Goal: Information Seeking & Learning: Learn about a topic

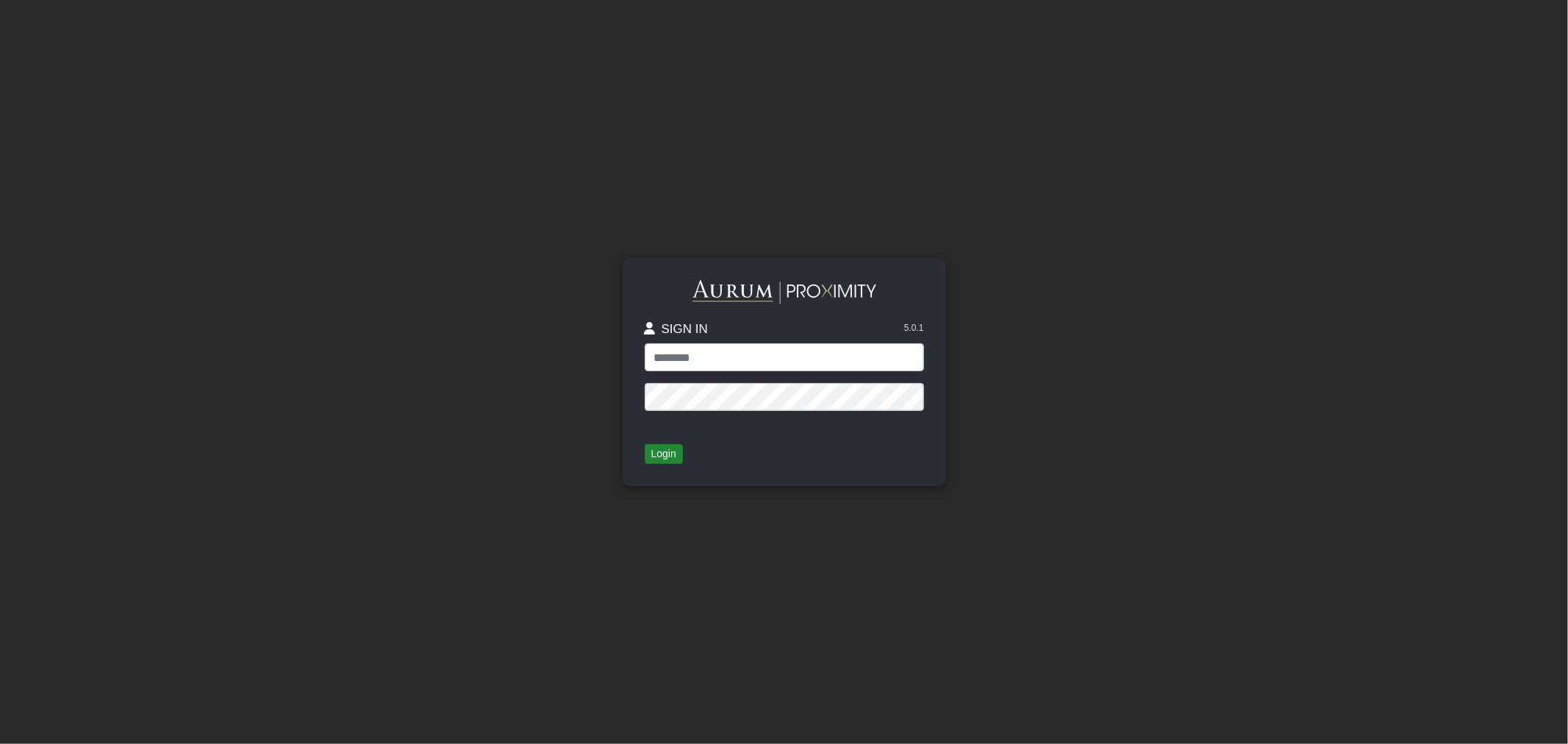
type input "**********"
click at [666, 448] on button "Login" at bounding box center [664, 454] width 38 height 21
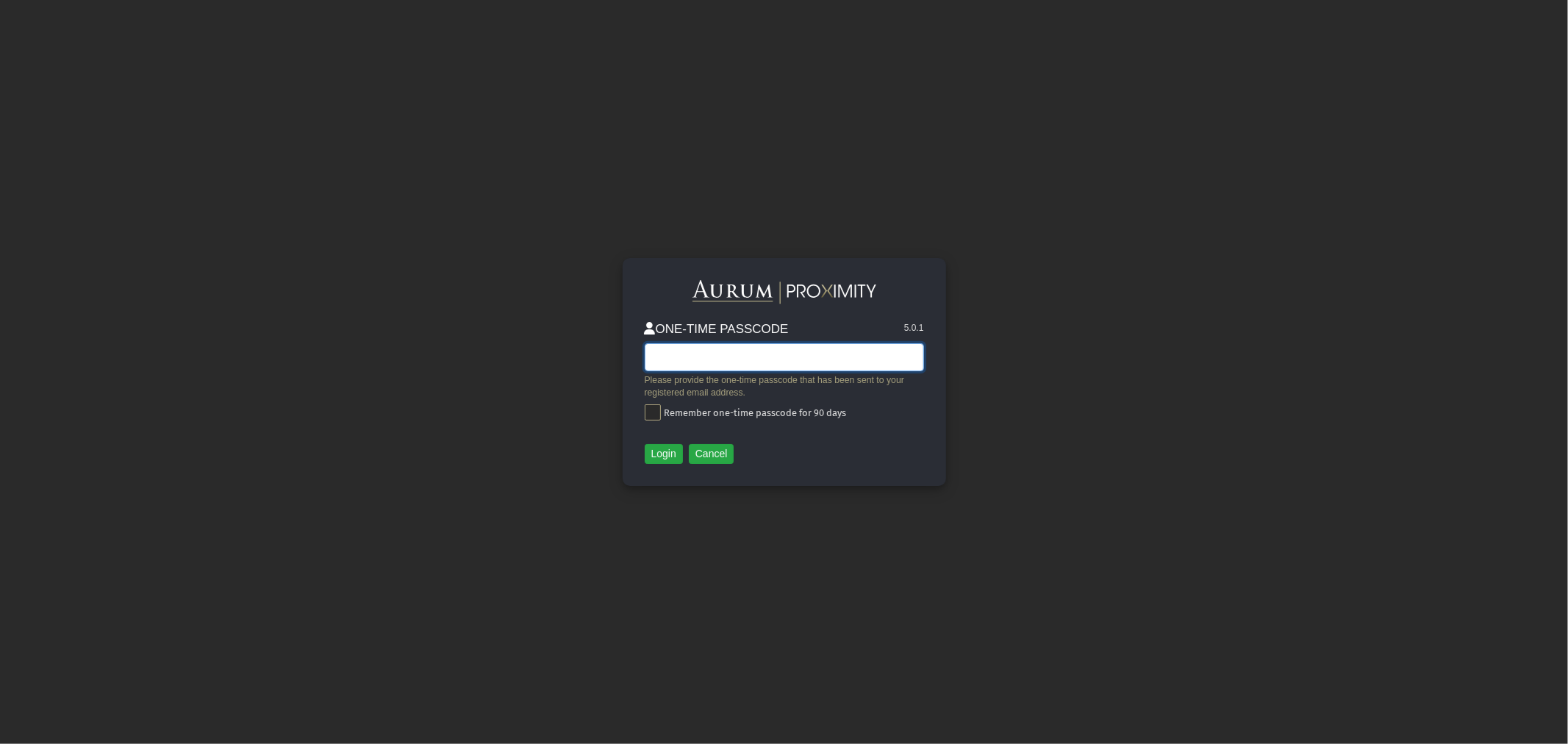
click at [841, 355] on input "text" at bounding box center [784, 357] width 280 height 28
click at [717, 358] on input "text" at bounding box center [784, 357] width 280 height 28
paste input "******"
type input "******"
click at [664, 454] on button "Login" at bounding box center [664, 454] width 38 height 21
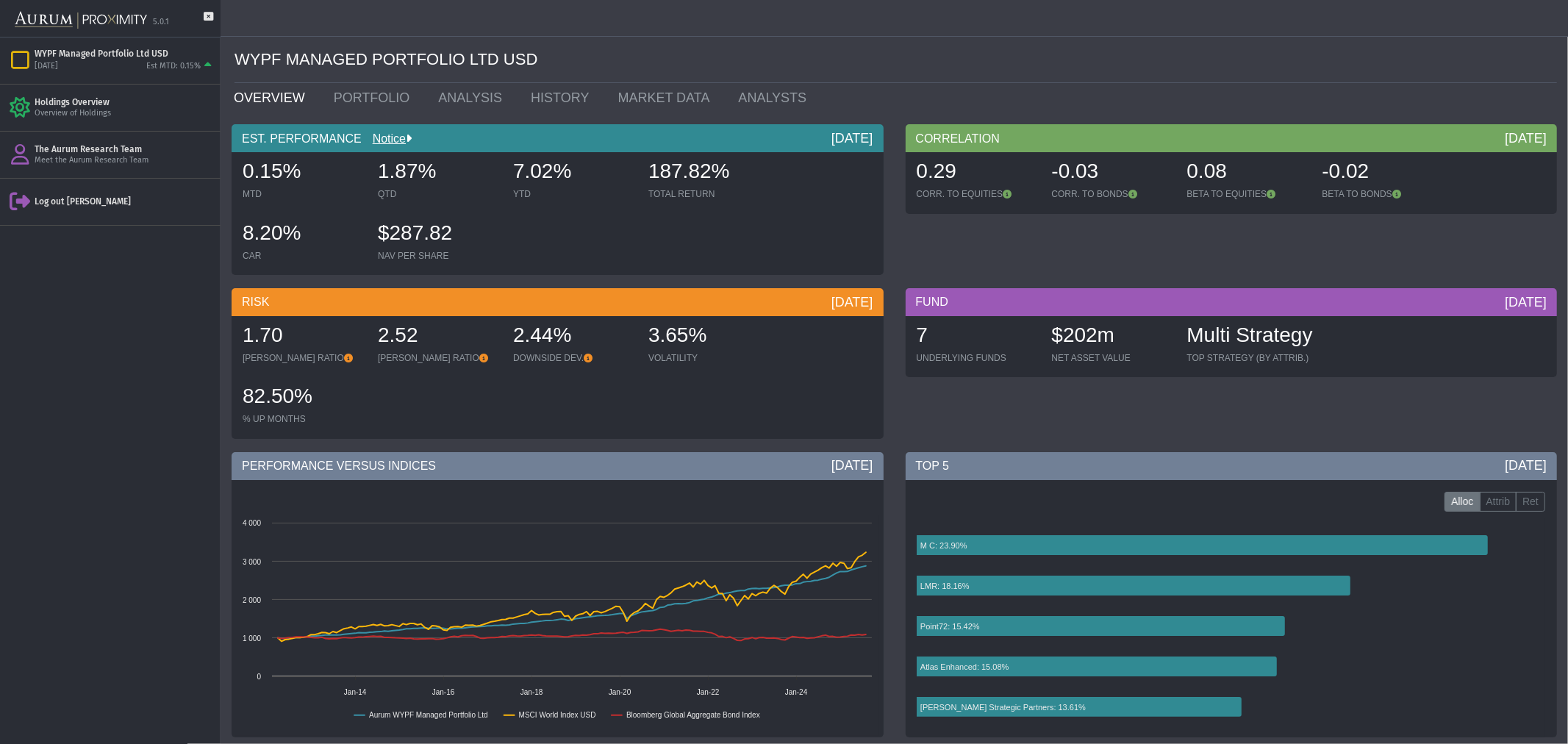
click at [137, 331] on div "Pull down to refresh... Release to refresh... Refreshing... WYPF Managed Portfo…" at bounding box center [110, 391] width 220 height 707
click at [353, 92] on link "PORTFOLIO" at bounding box center [375, 97] width 105 height 29
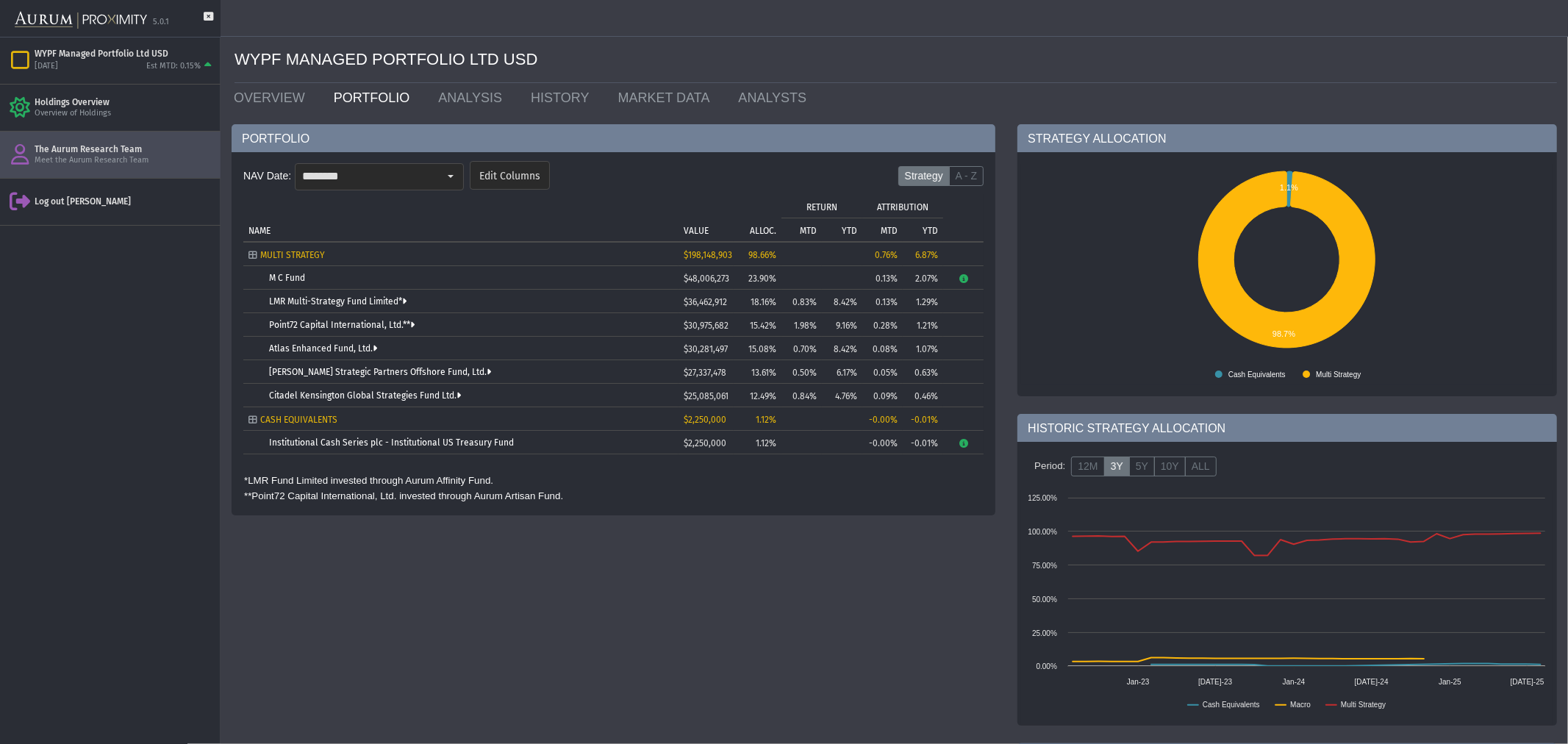
click at [88, 155] on div "Meet the Aurum Research Team" at bounding box center [124, 161] width 180 height 11
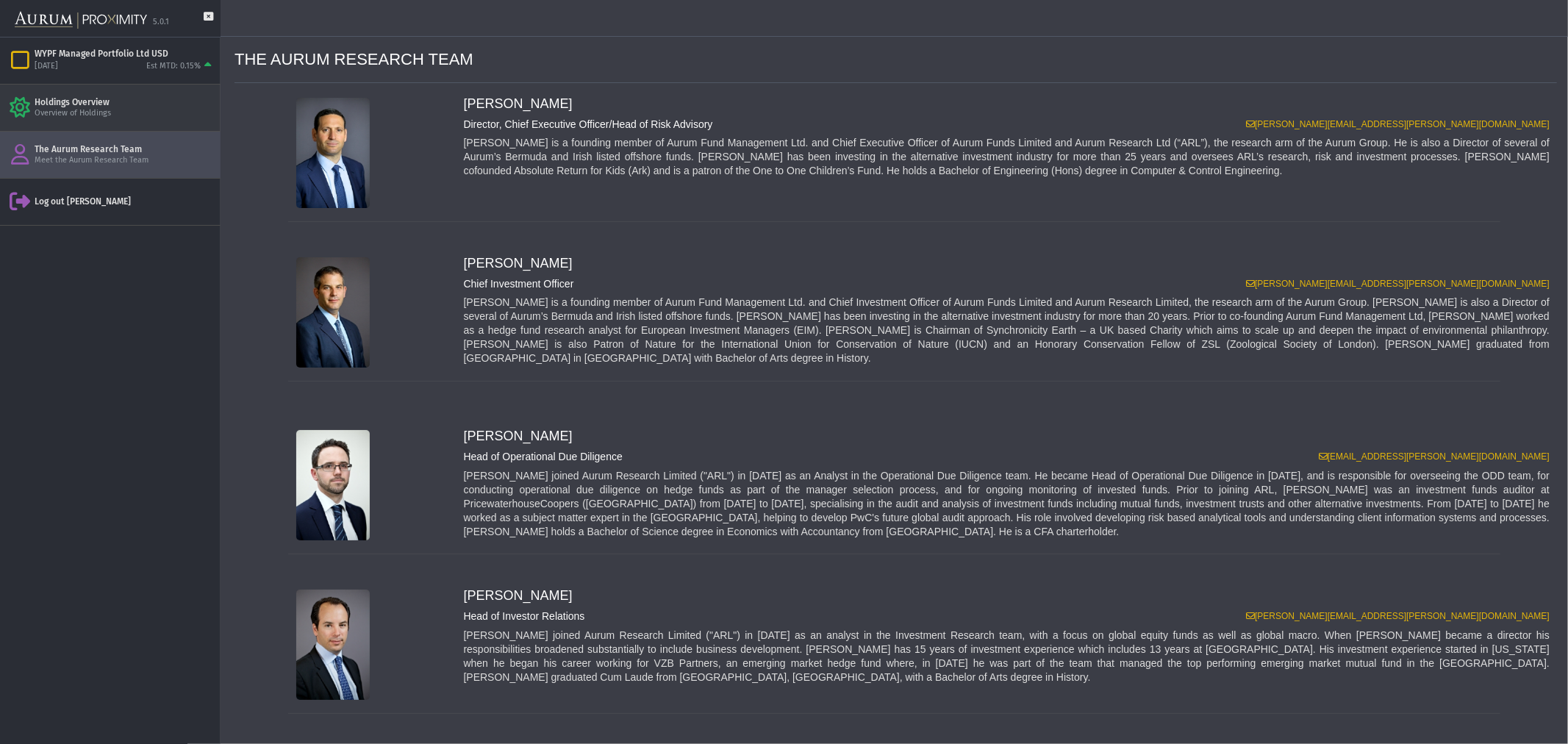
click at [71, 113] on div "Overview of Holdings" at bounding box center [124, 113] width 180 height 11
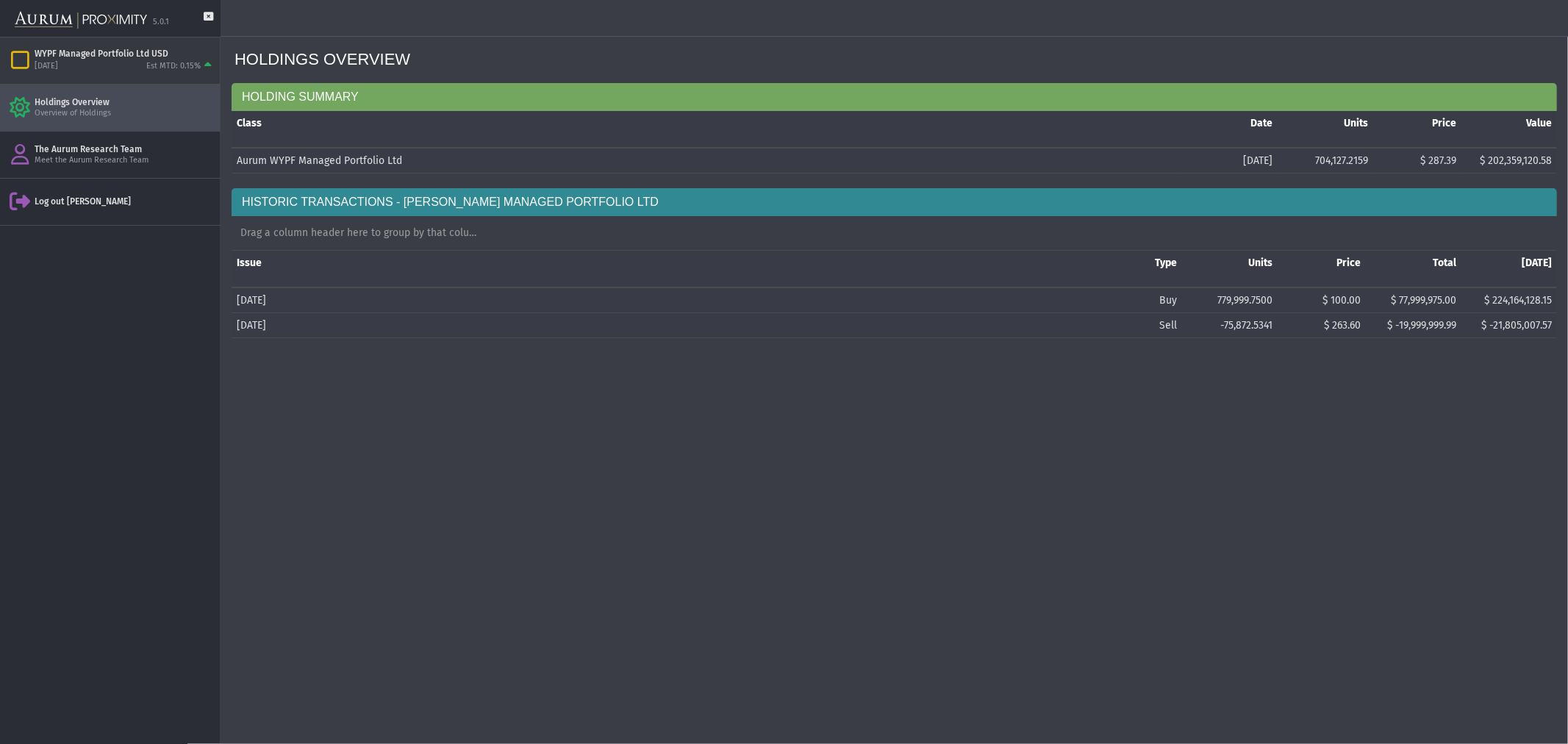
click at [58, 64] on div "[DATE]" at bounding box center [47, 67] width 24 height 11
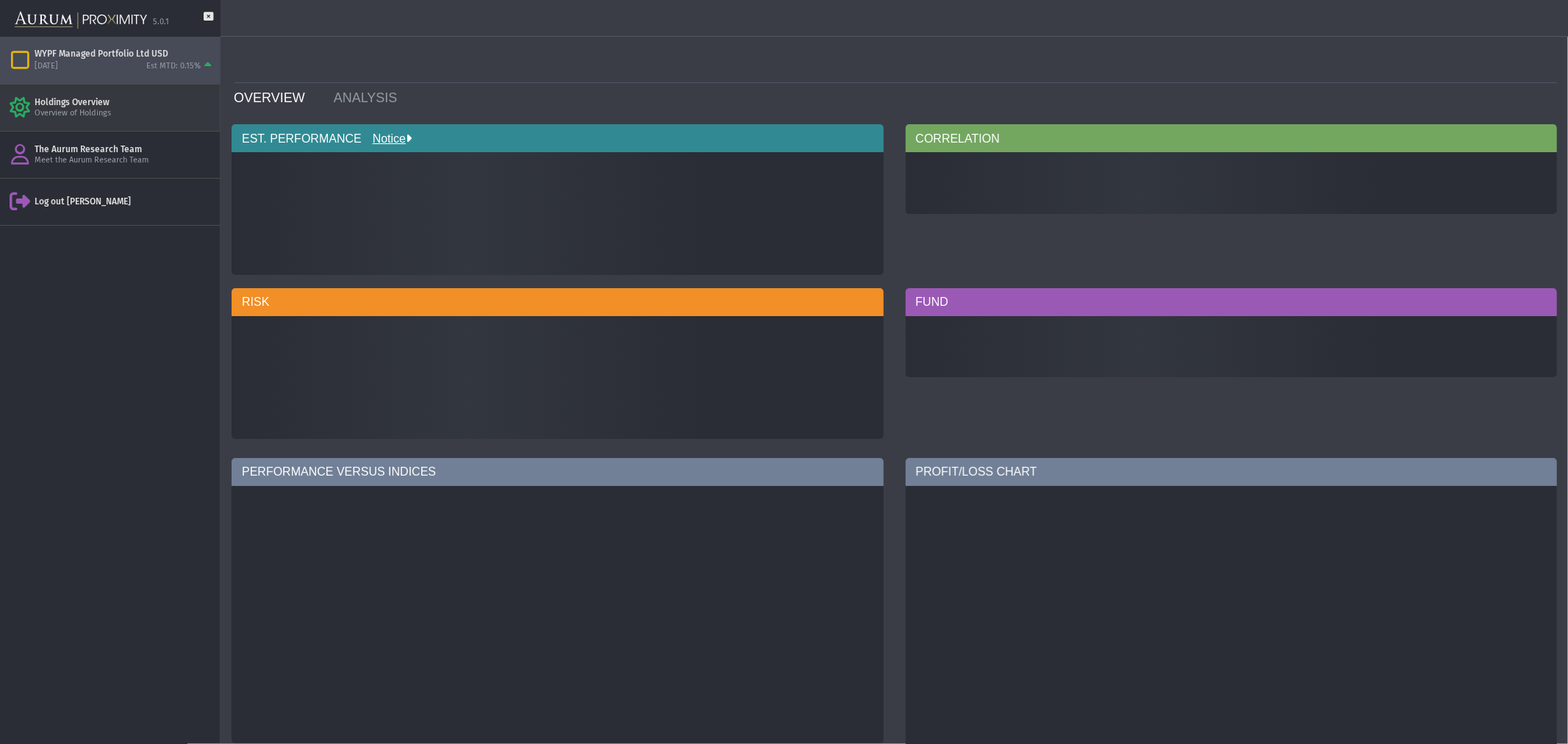
click at [67, 90] on div "Holdings Overview Overview of Holdings" at bounding box center [110, 108] width 220 height 46
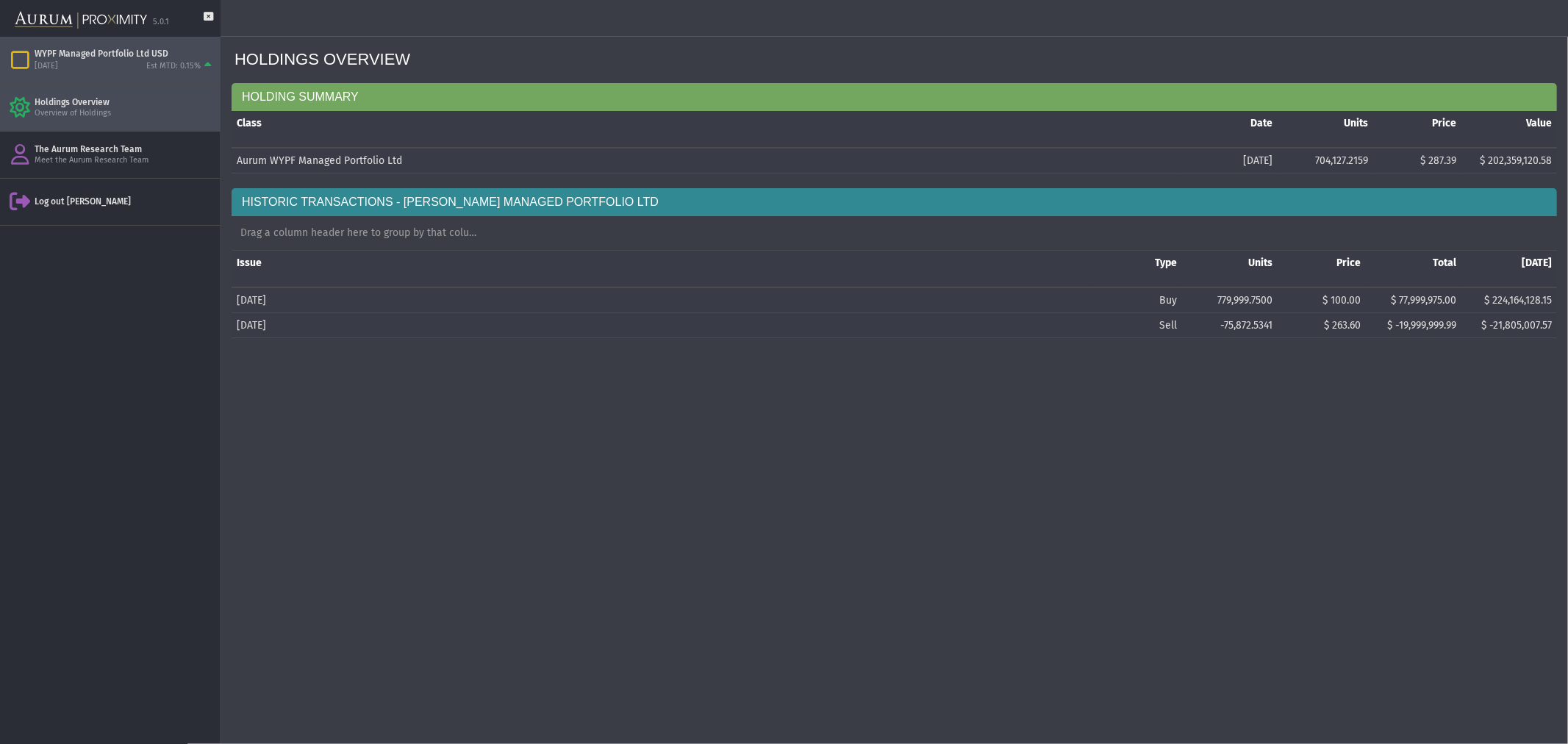
click at [97, 50] on div "WYPF Managed Portfolio Ltd USD" at bounding box center [124, 53] width 180 height 12
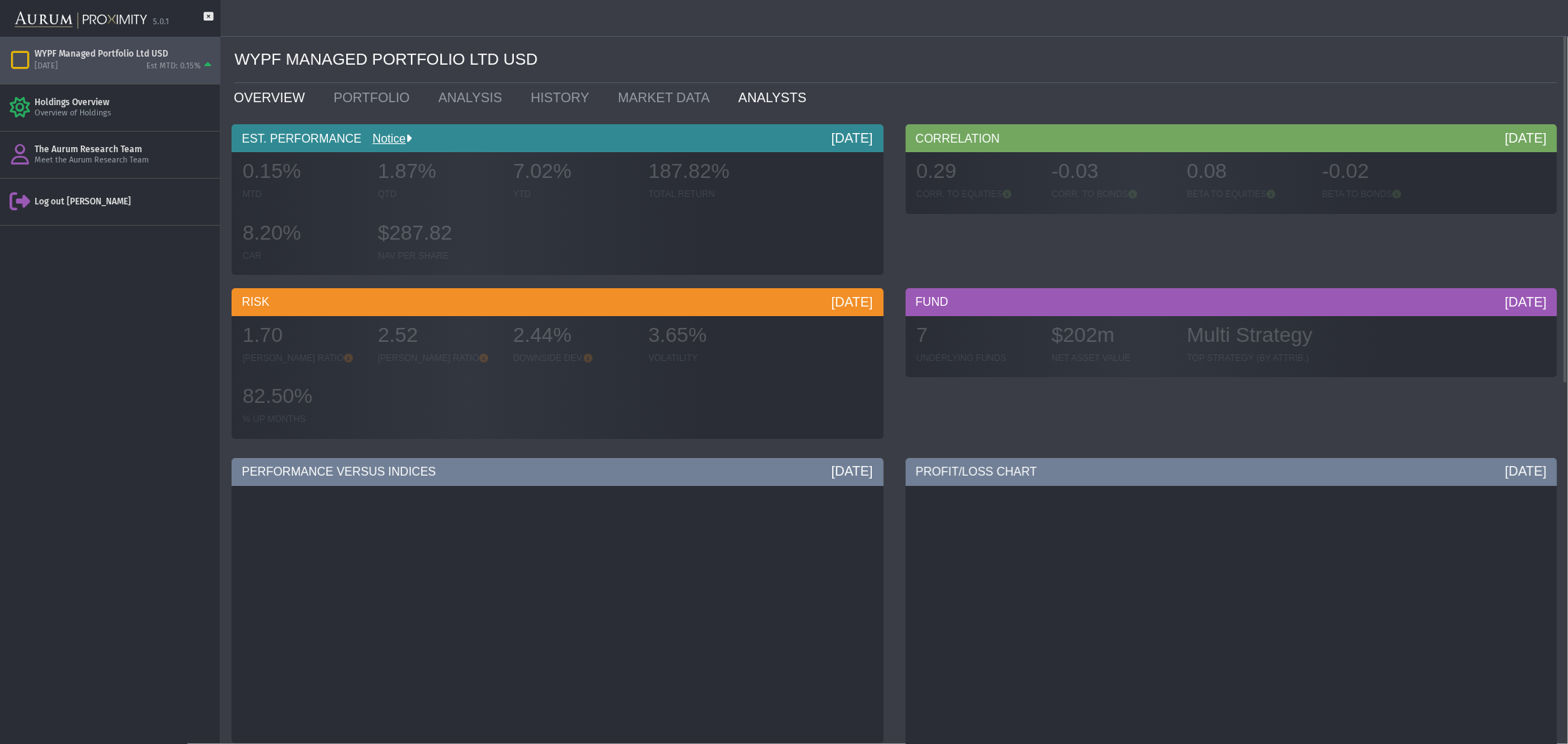
click at [731, 98] on link "ANALYSTS" at bounding box center [776, 97] width 97 height 29
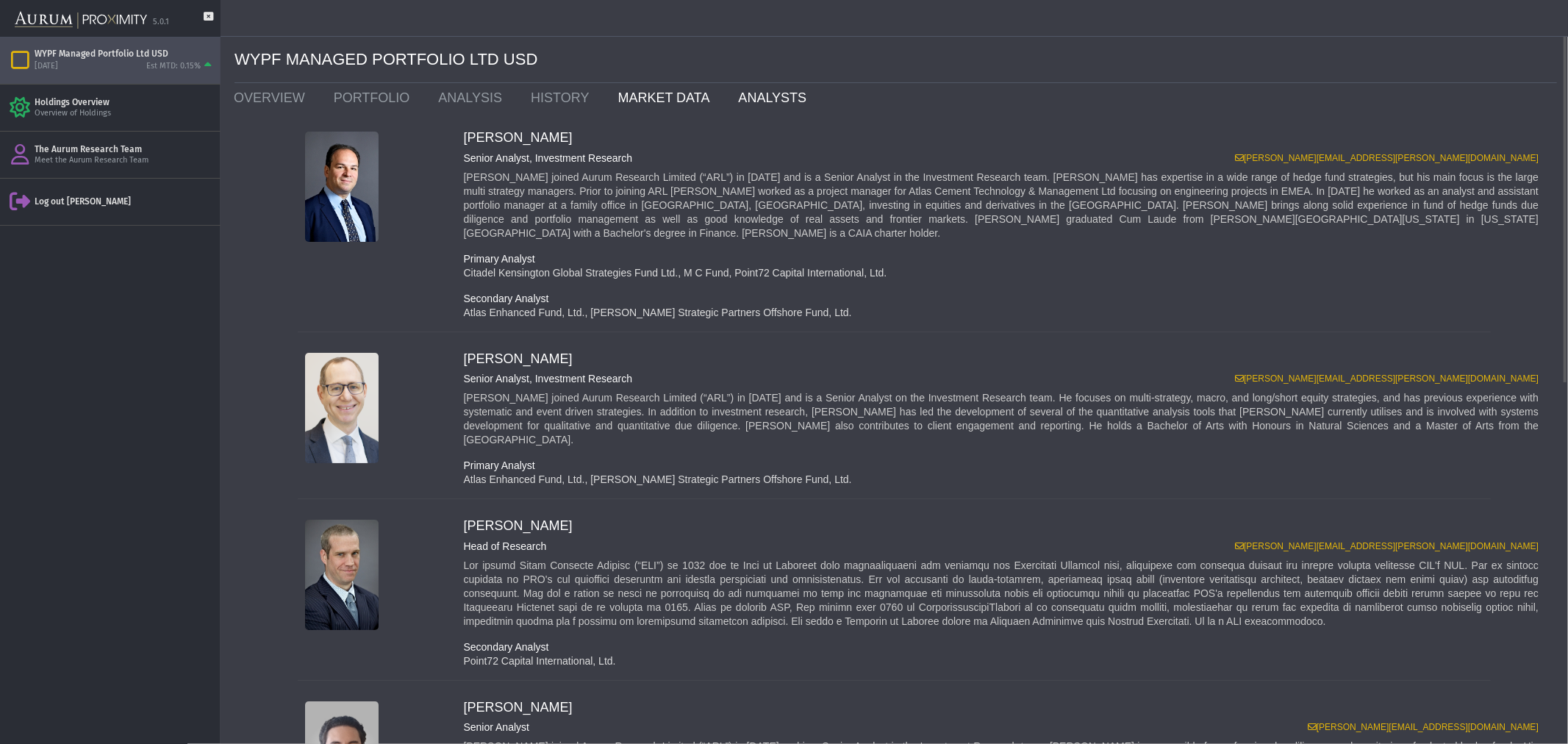
click at [643, 97] on link "MARKET DATA" at bounding box center [666, 97] width 120 height 29
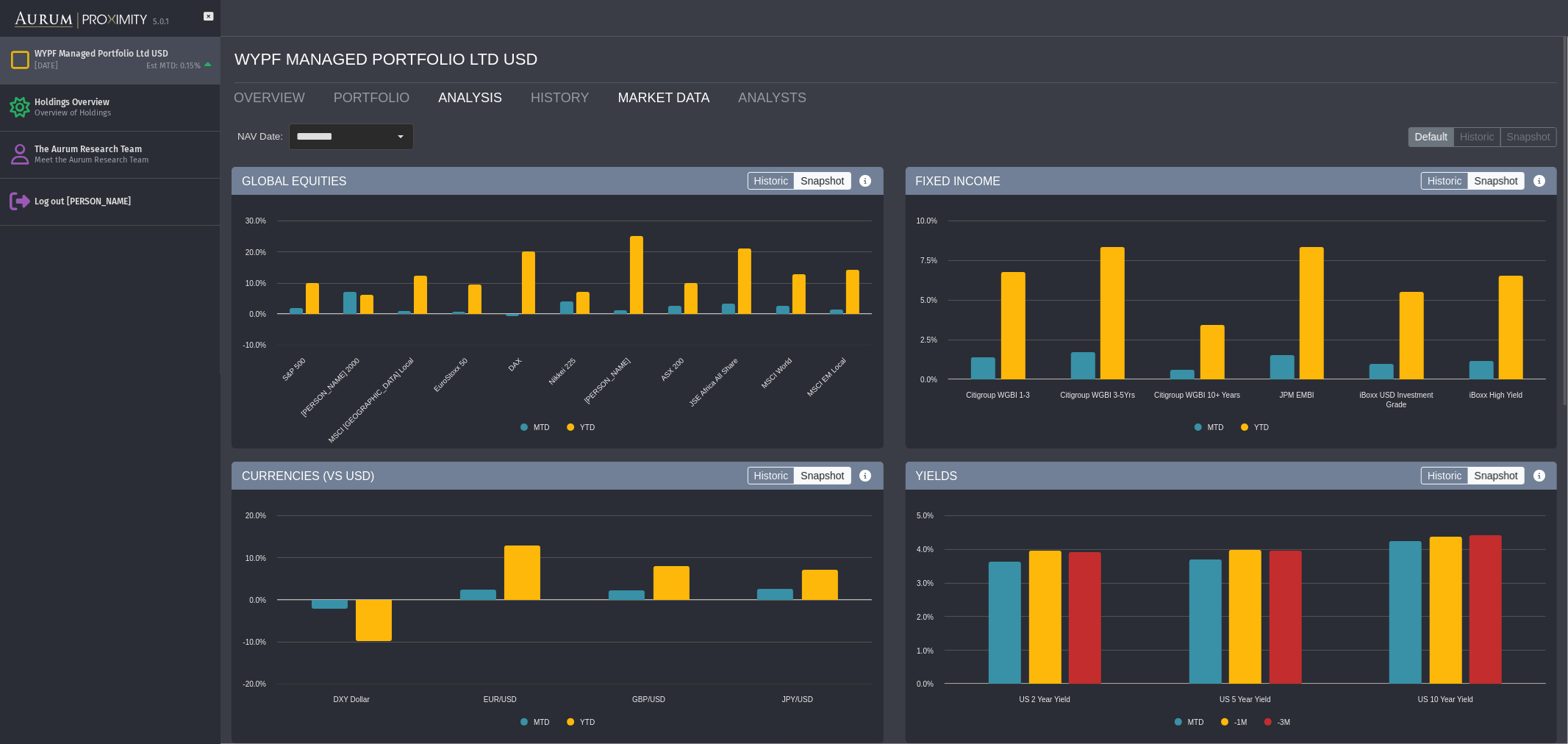
click at [460, 94] on link "ANALYSIS" at bounding box center [473, 97] width 93 height 29
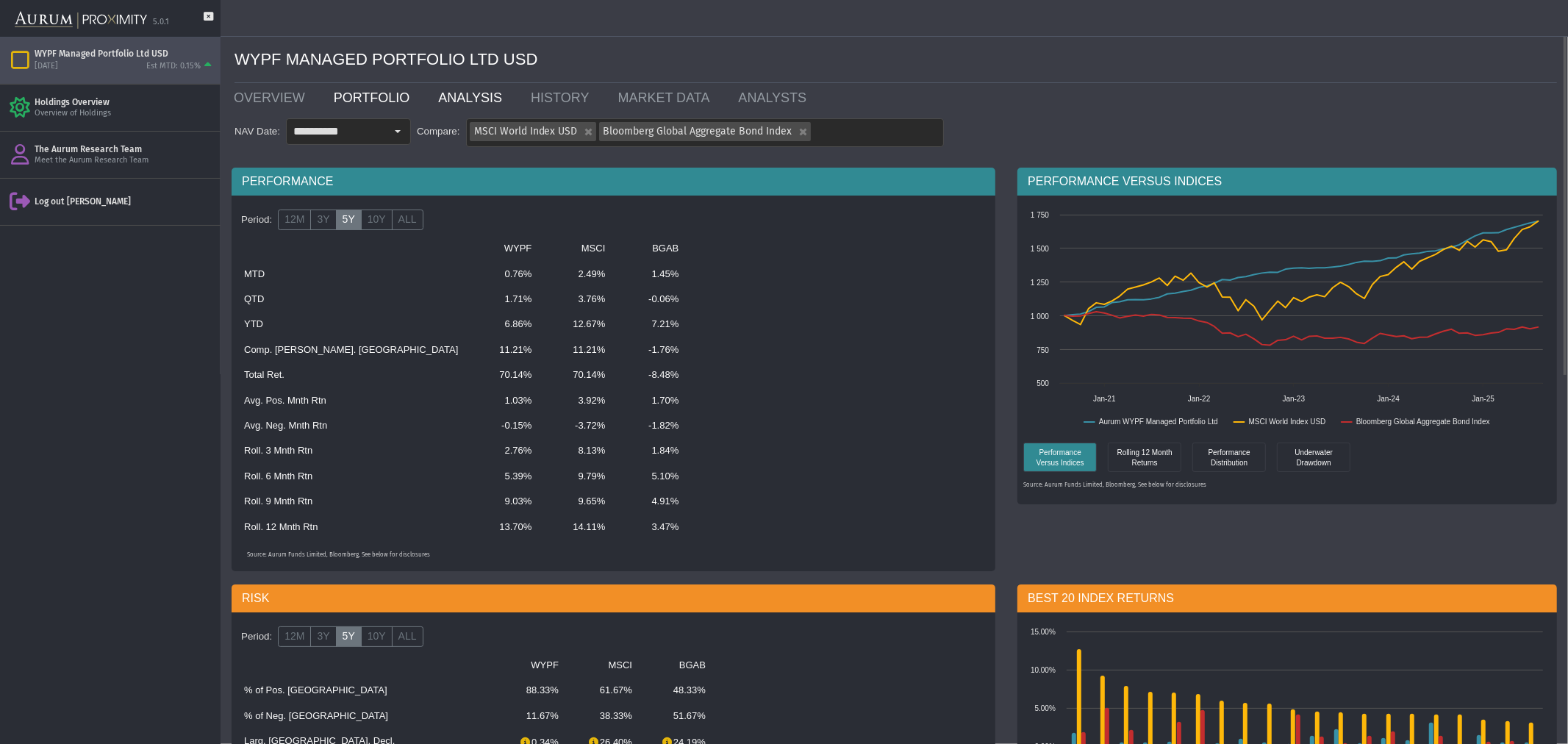
click at [373, 97] on link "PORTFOLIO" at bounding box center [375, 97] width 105 height 29
